Goal: Transaction & Acquisition: Purchase product/service

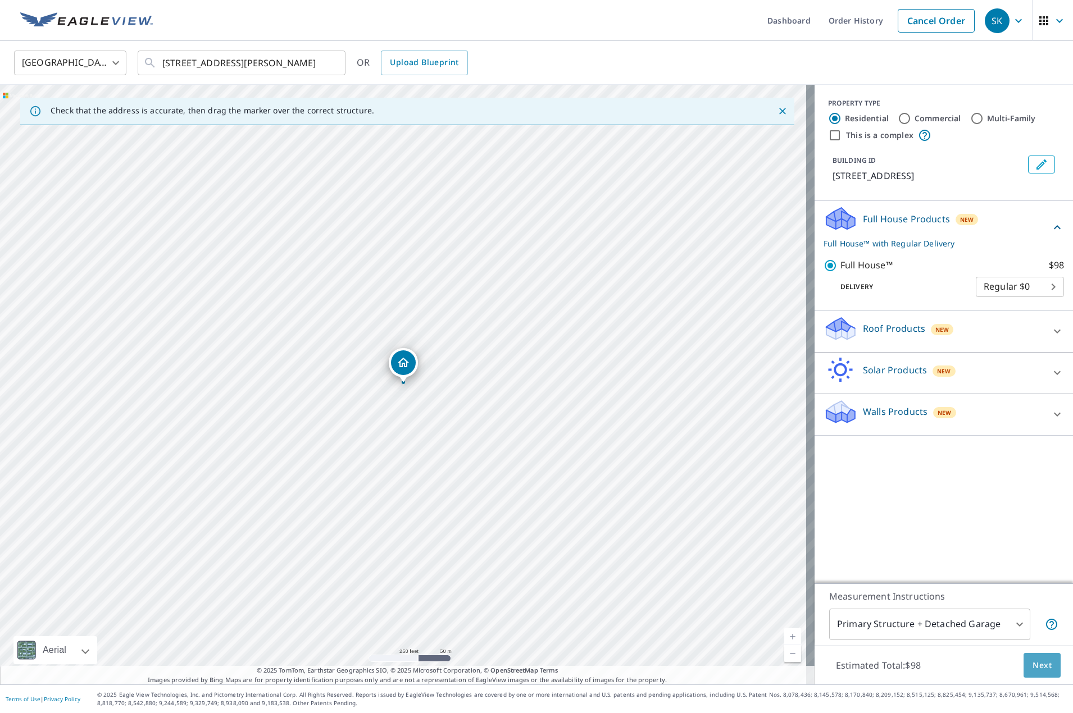
click at [1040, 668] on span "Next" at bounding box center [1041, 666] width 19 height 14
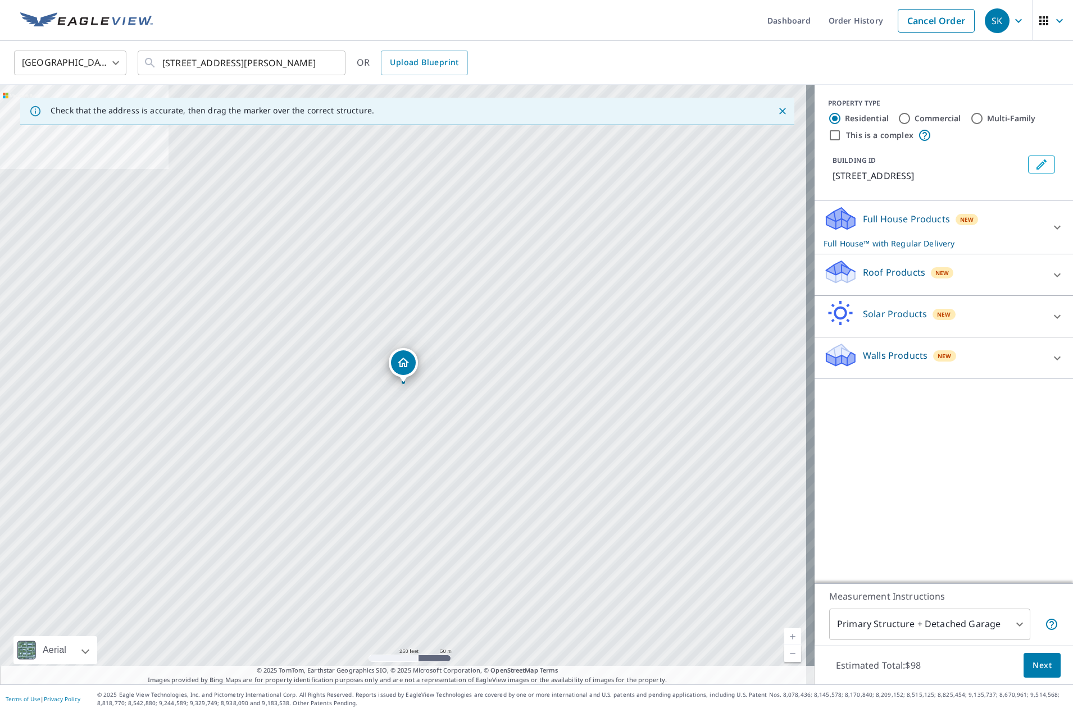
click at [895, 222] on p "Full House Products" at bounding box center [906, 218] width 87 height 13
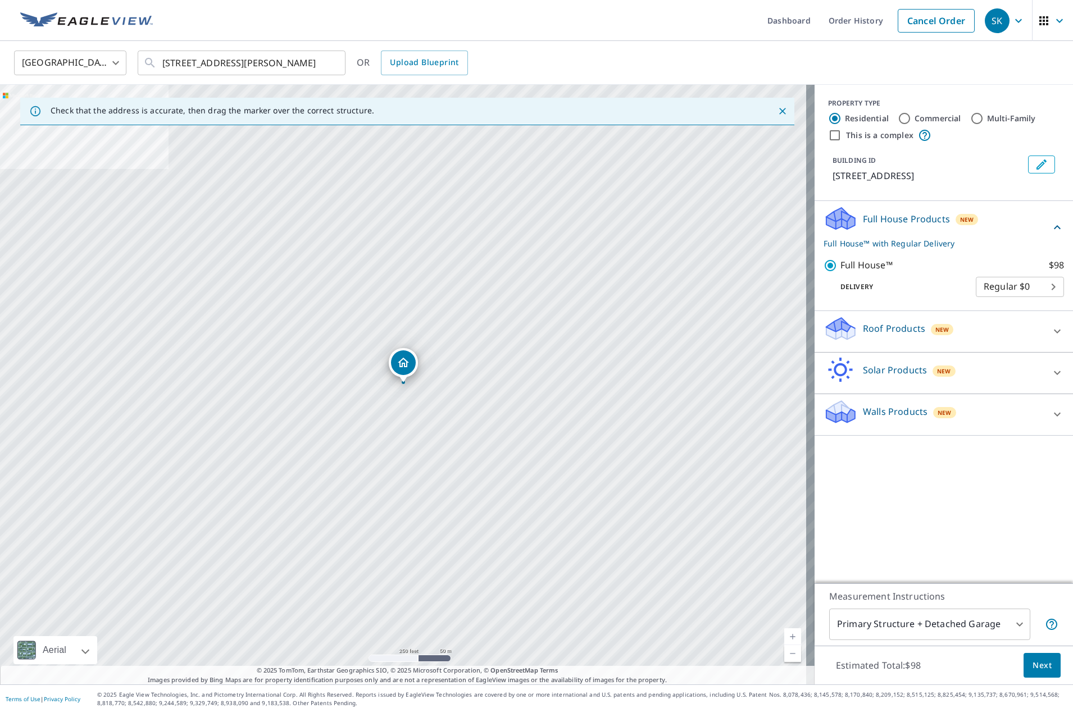
click at [999, 623] on body "SK SK Dashboard Order History Cancel Order SK [GEOGRAPHIC_DATA] [GEOGRAPHIC_DAT…" at bounding box center [536, 356] width 1073 height 713
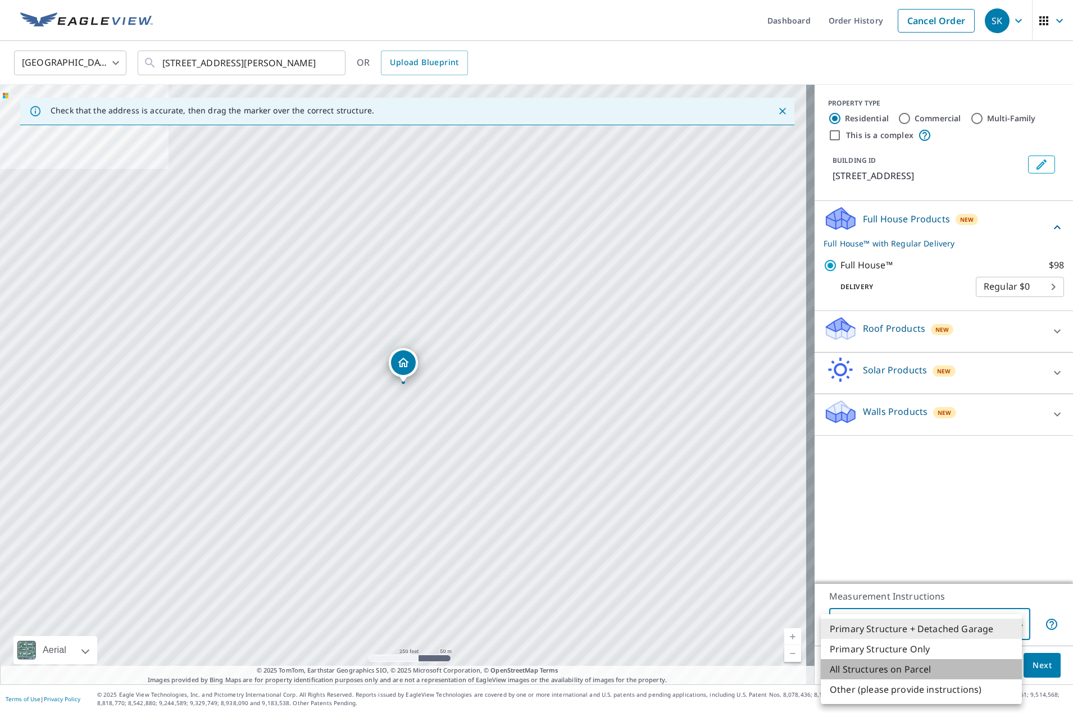
click at [928, 673] on li "All Structures on Parcel" at bounding box center [921, 669] width 201 height 20
type input "3"
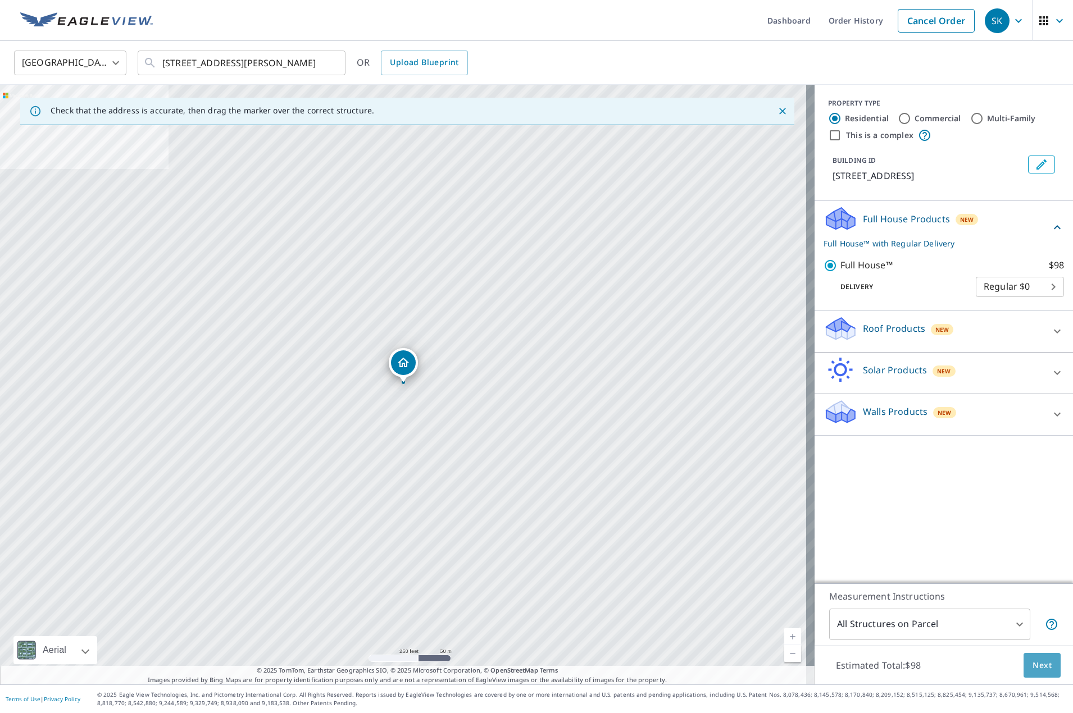
click at [1037, 669] on span "Next" at bounding box center [1041, 666] width 19 height 14
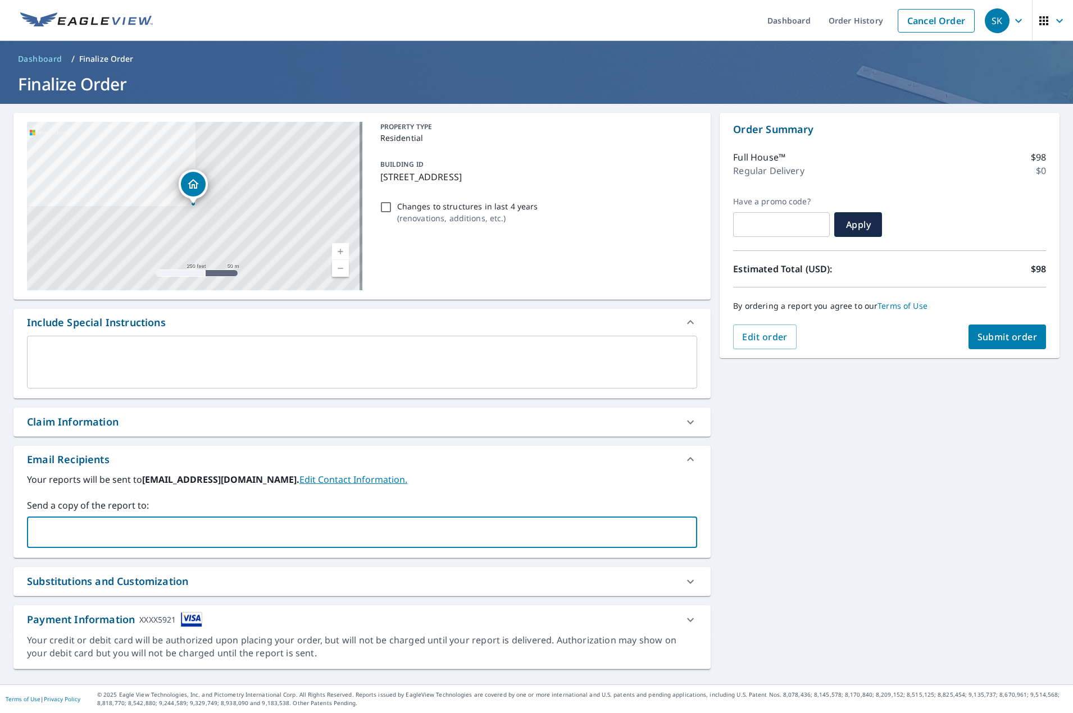
click at [62, 530] on input "text" at bounding box center [353, 532] width 643 height 21
type input "[EMAIL_ADDRESS][DOMAIN_NAME]"
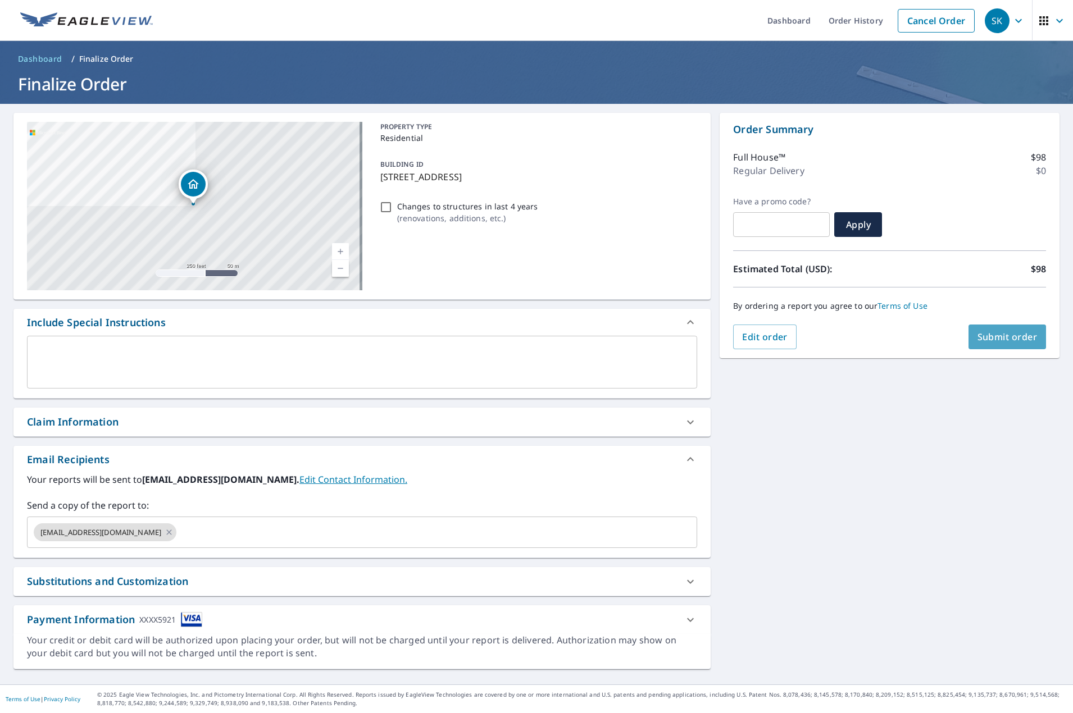
click at [1020, 339] on span "Submit order" at bounding box center [1007, 337] width 60 height 12
checkbox input "true"
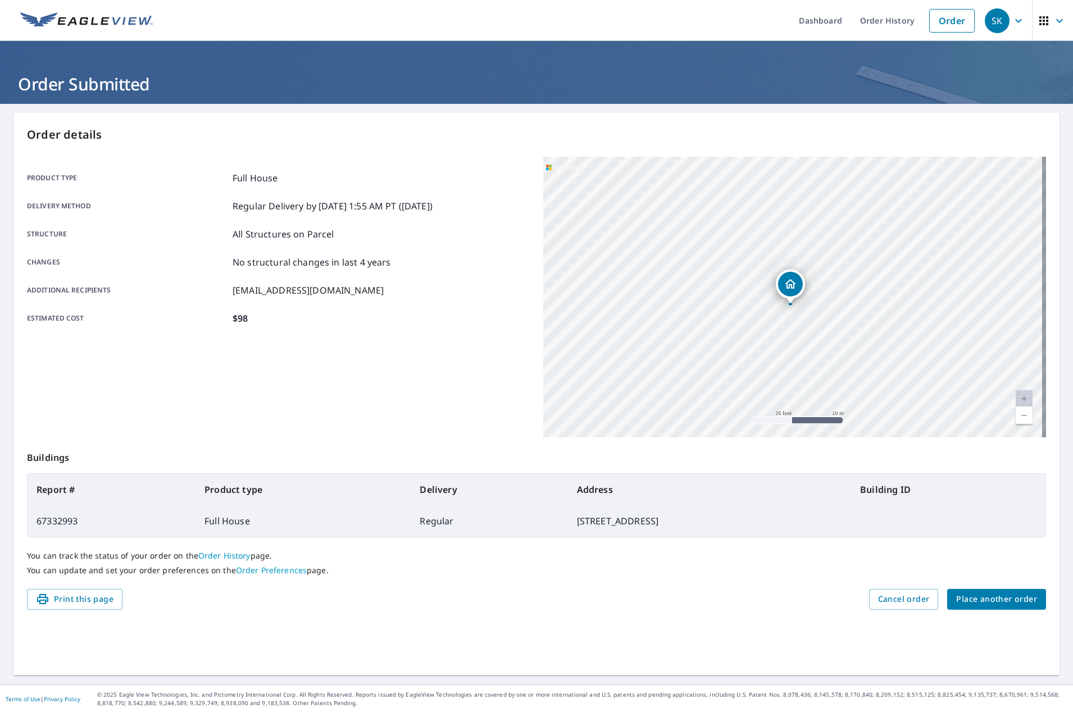
drag, startPoint x: 840, startPoint y: 318, endPoint x: 827, endPoint y: 359, distance: 42.8
click at [827, 359] on div "[STREET_ADDRESS][PERSON_NAME]" at bounding box center [794, 297] width 503 height 281
